Goal: Book appointment/travel/reservation

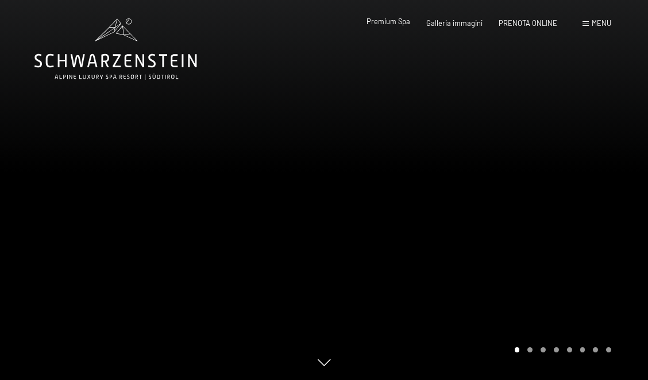
click at [406, 23] on span "Premium Spa" at bounding box center [389, 21] width 44 height 9
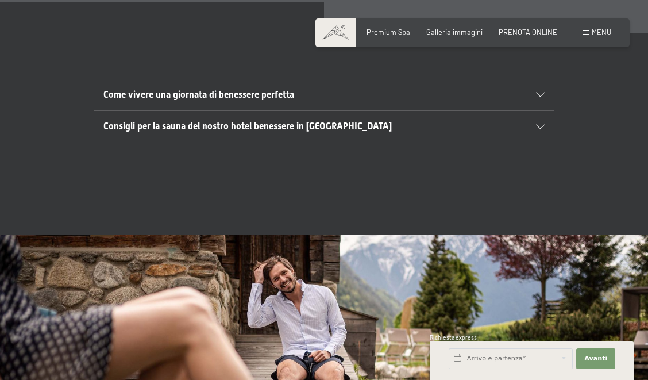
scroll to position [3251, 0]
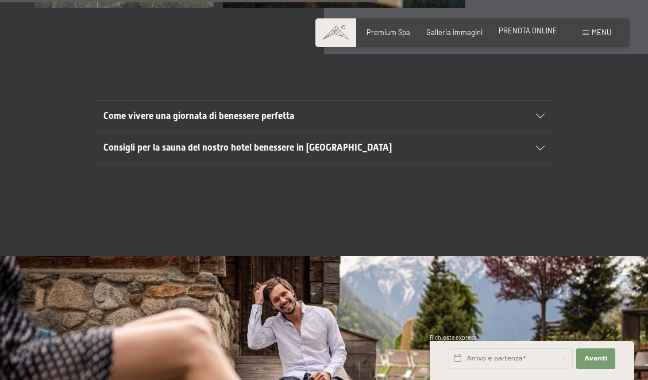
click at [552, 32] on span "PRENOTA ONLINE" at bounding box center [528, 30] width 59 height 9
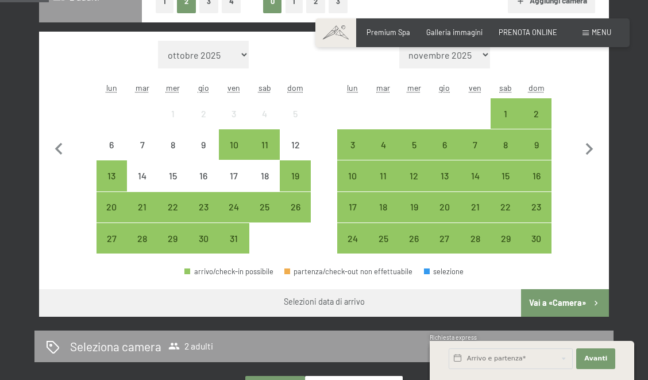
scroll to position [304, 0]
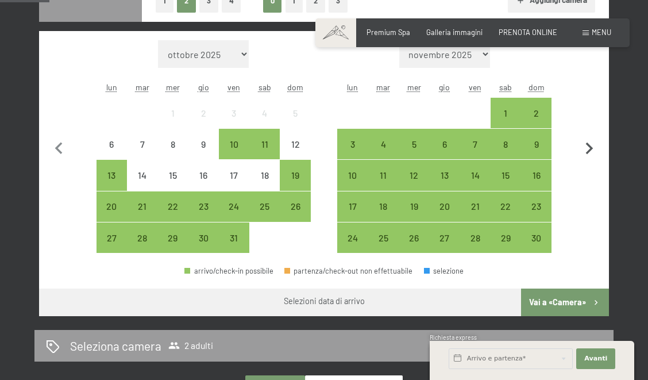
click at [591, 147] on icon "button" at bounding box center [589, 149] width 7 height 12
select select "2025-11-01"
select select "2025-12-01"
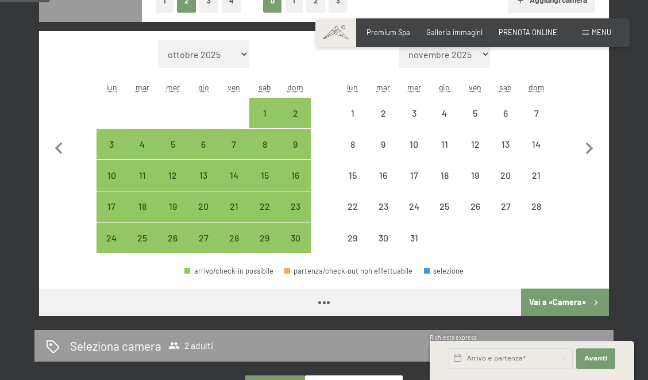
select select "2025-11-01"
select select "2025-12-01"
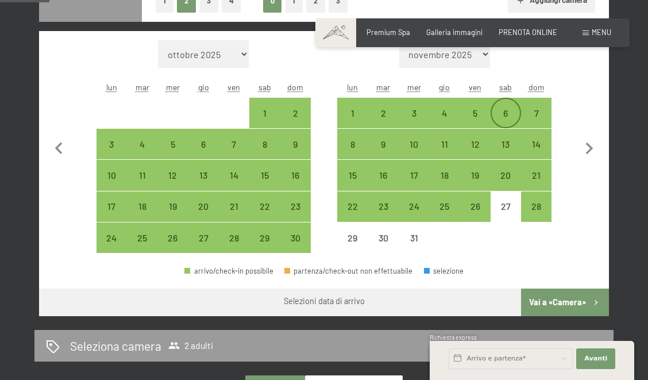
click at [510, 116] on div "6" at bounding box center [506, 123] width 28 height 28
select select "2025-11-01"
select select "2025-12-01"
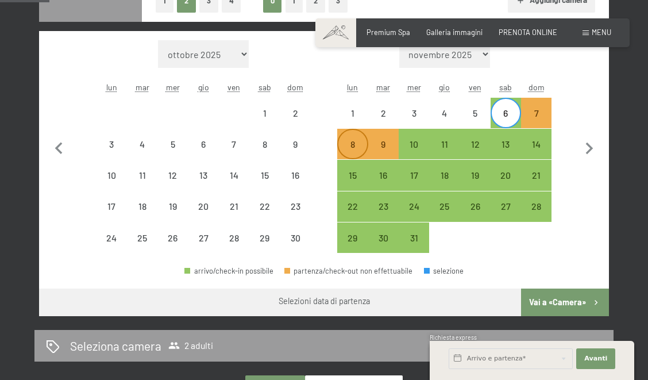
click at [356, 147] on div "8" at bounding box center [353, 154] width 28 height 28
select select "2025-11-01"
select select "2025-12-01"
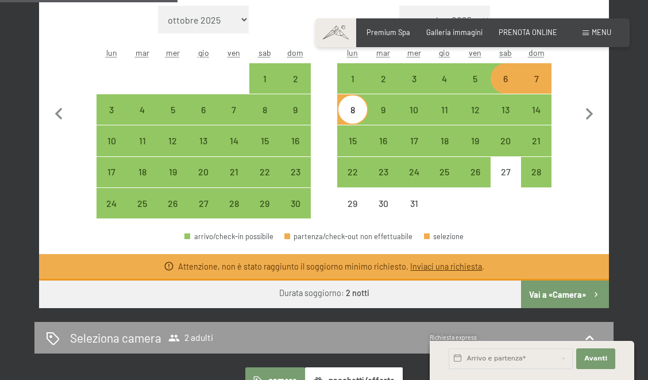
scroll to position [367, 0]
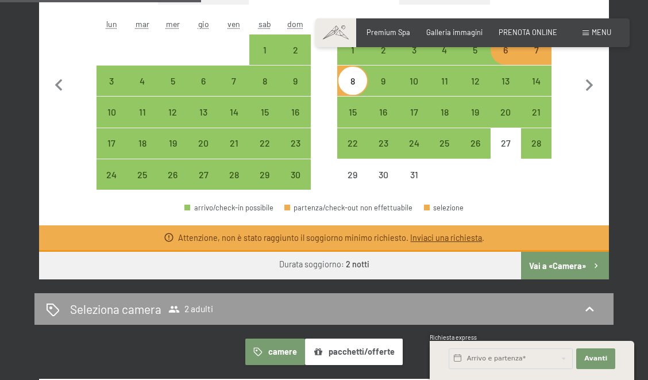
click at [592, 267] on icon "button" at bounding box center [597, 266] width 10 height 10
select select "2025-11-01"
select select "2025-12-01"
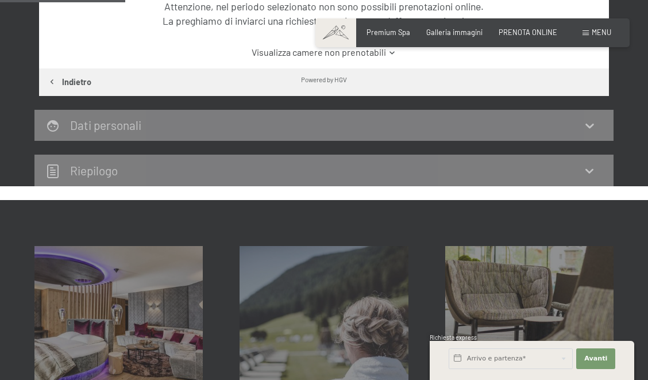
scroll to position [227, 0]
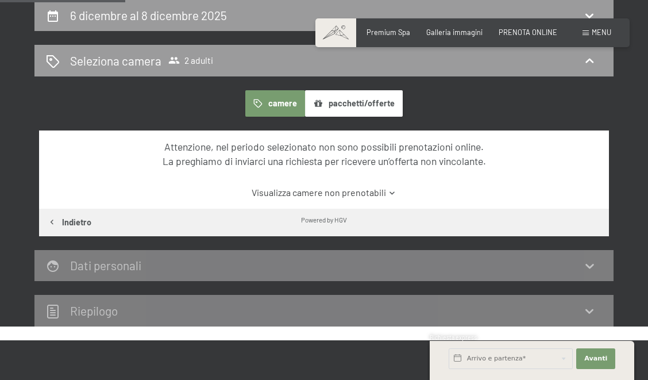
click at [354, 109] on button "pacchetti/offerte" at bounding box center [354, 103] width 98 height 26
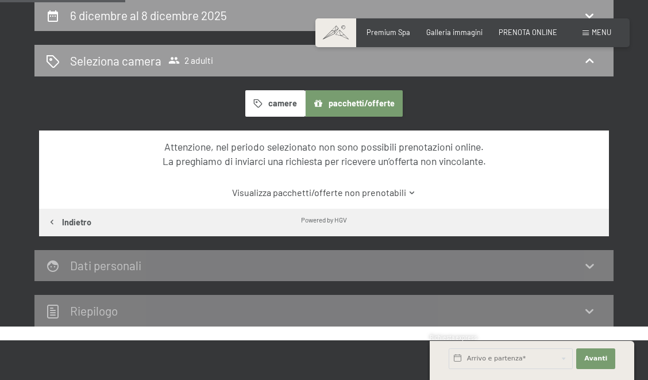
click at [354, 106] on button "pacchetti/offerte" at bounding box center [354, 103] width 98 height 26
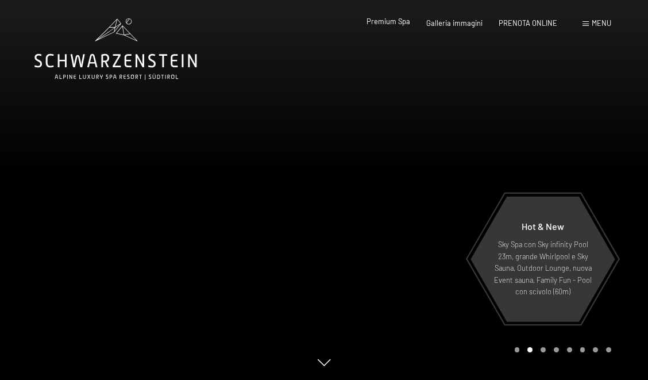
click at [386, 23] on span "Premium Spa" at bounding box center [389, 21] width 44 height 9
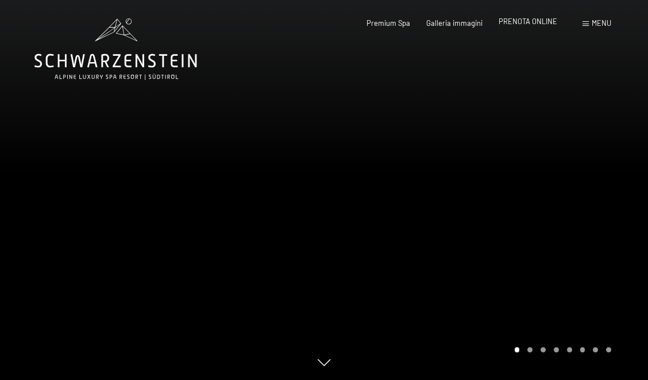
click at [505, 21] on span "PRENOTA ONLINE" at bounding box center [528, 21] width 59 height 9
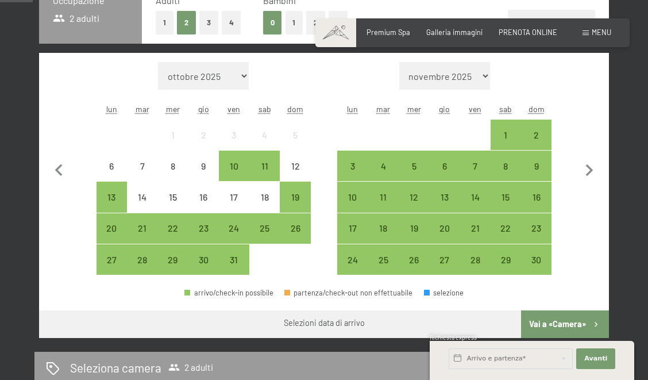
scroll to position [283, 0]
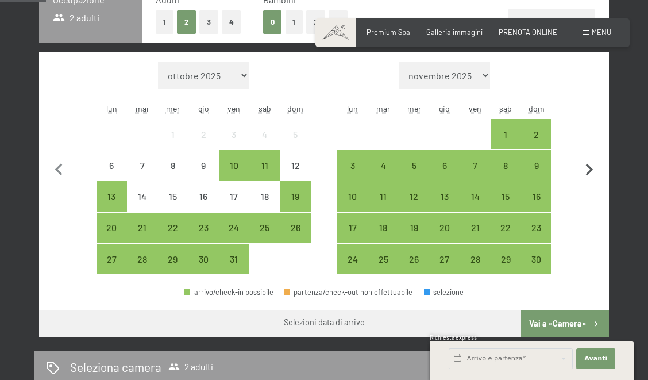
click at [586, 171] on icon "button" at bounding box center [590, 170] width 24 height 24
select select "[DATE]"
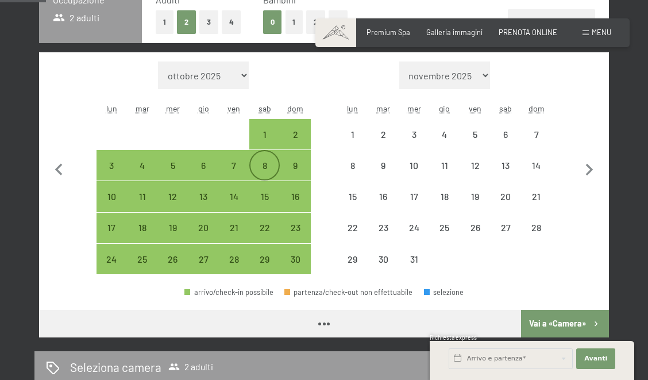
select select "[DATE]"
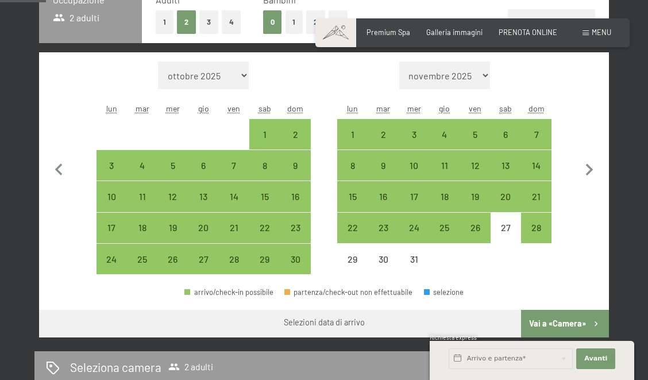
drag, startPoint x: 264, startPoint y: 164, endPoint x: 318, endPoint y: 72, distance: 107.0
click at [312, 70] on div "Mese/anno [DATE] [DATE] [DATE] [DATE] [DATE] [DATE] [DATE] [DATE] [DATE] [DATE]…" at bounding box center [324, 168] width 536 height 213
click at [504, 133] on div "6" at bounding box center [506, 144] width 28 height 28
select select "[DATE]"
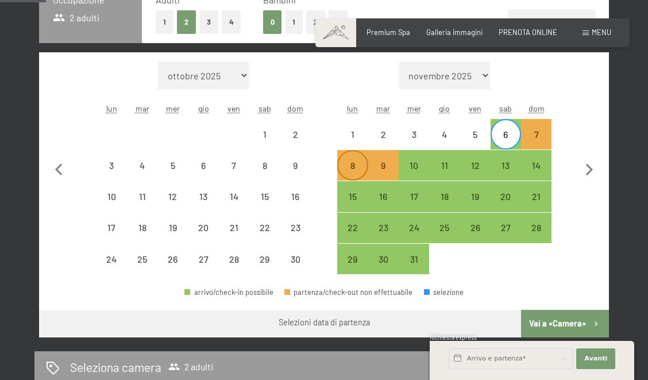
click at [351, 166] on div "8" at bounding box center [353, 175] width 28 height 28
select select "[DATE]"
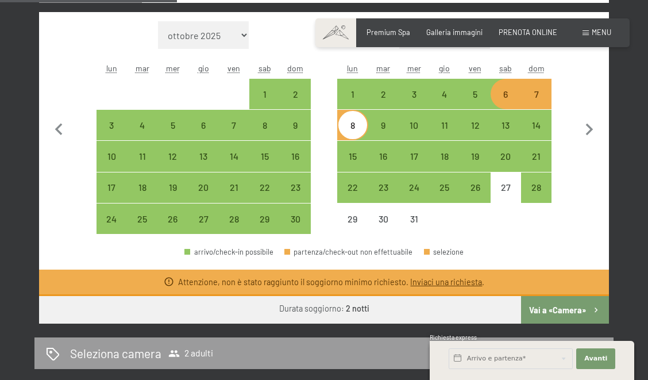
scroll to position [333, 0]
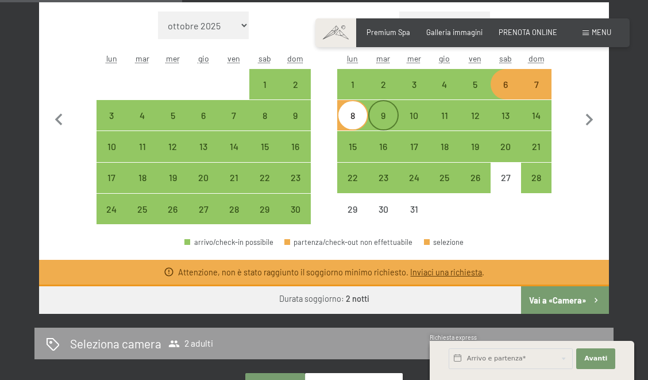
click at [372, 120] on div "9" at bounding box center [384, 125] width 28 height 28
select select "[DATE]"
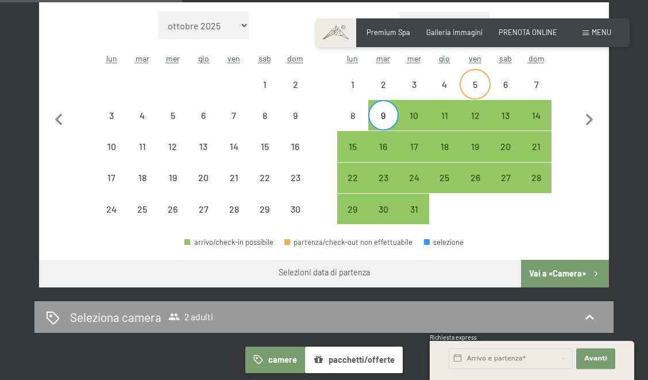
click at [477, 83] on div "5" at bounding box center [475, 94] width 28 height 28
select select "[DATE]"
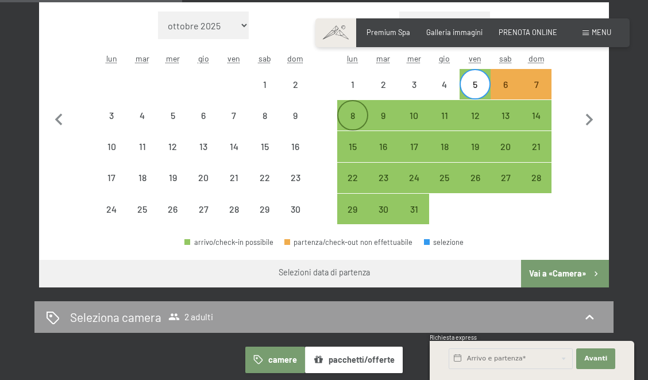
click at [352, 118] on div "8" at bounding box center [353, 125] width 28 height 28
select select "[DATE]"
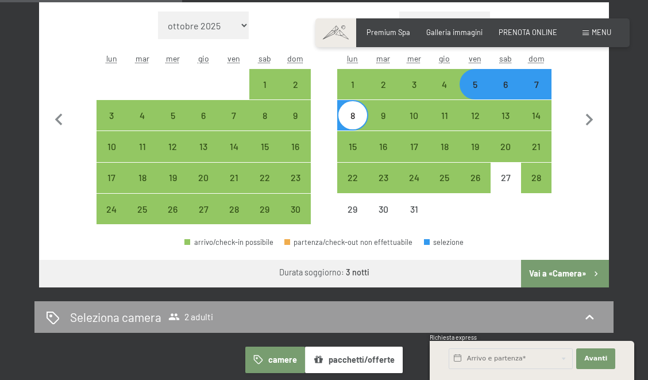
click at [570, 274] on button "Vai a «Camera»" at bounding box center [565, 274] width 88 height 28
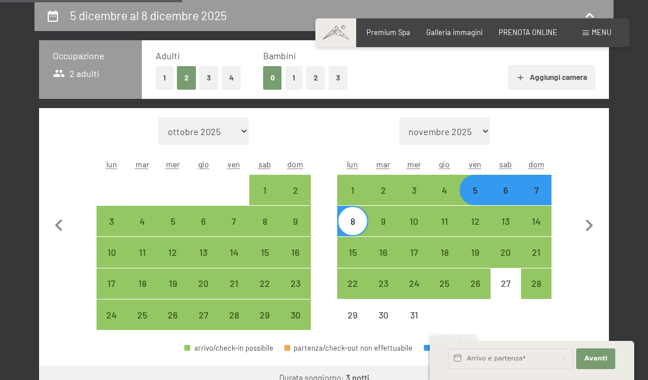
select select "[DATE]"
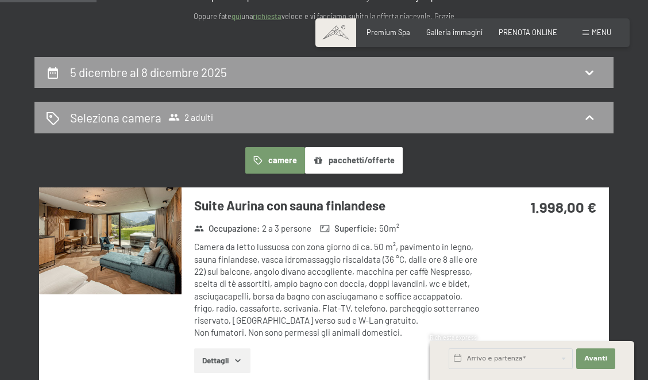
scroll to position [172, 0]
